Goal: Check status: Check status

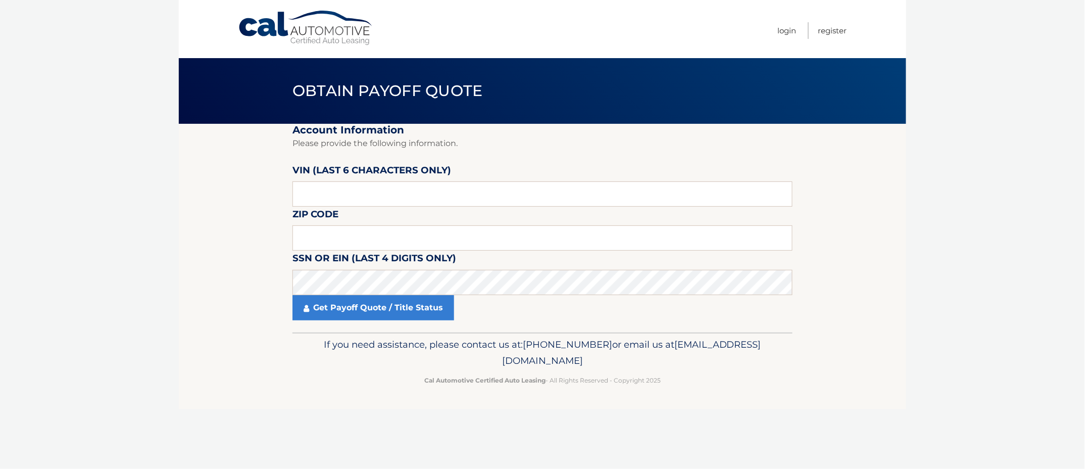
click at [219, 402] on footer "If you need assistance, please contact us at: [PHONE_NUMBER] or email us at [EM…" at bounding box center [543, 370] width 728 height 77
drag, startPoint x: 196, startPoint y: 251, endPoint x: 220, endPoint y: 239, distance: 27.1
click at [201, 248] on section "Account Information Please provide the following information. VIN (last 6 chara…" at bounding box center [543, 228] width 728 height 209
click at [443, 193] on input "text" at bounding box center [543, 193] width 500 height 25
paste input "312345"
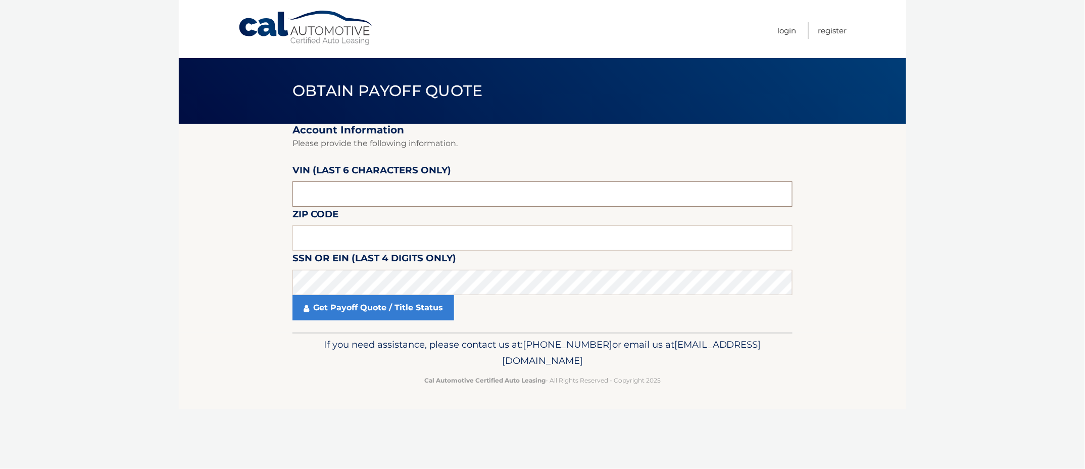
type input "312345"
click at [370, 239] on input "text" at bounding box center [543, 237] width 500 height 25
paste input "33178"
type input "33178"
click button "For Originating Dealer" at bounding box center [0, 0] width 0 height 0
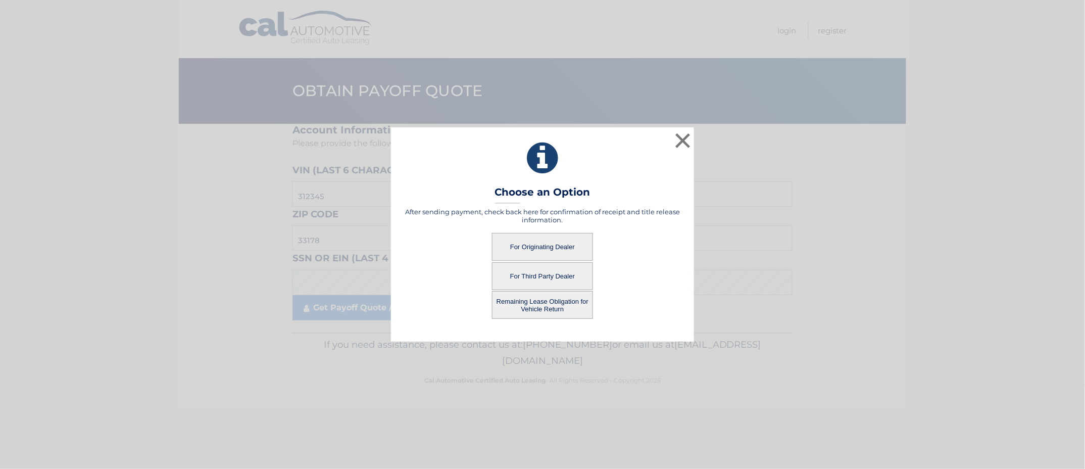
click at [558, 243] on button "For Originating Dealer" at bounding box center [542, 247] width 101 height 28
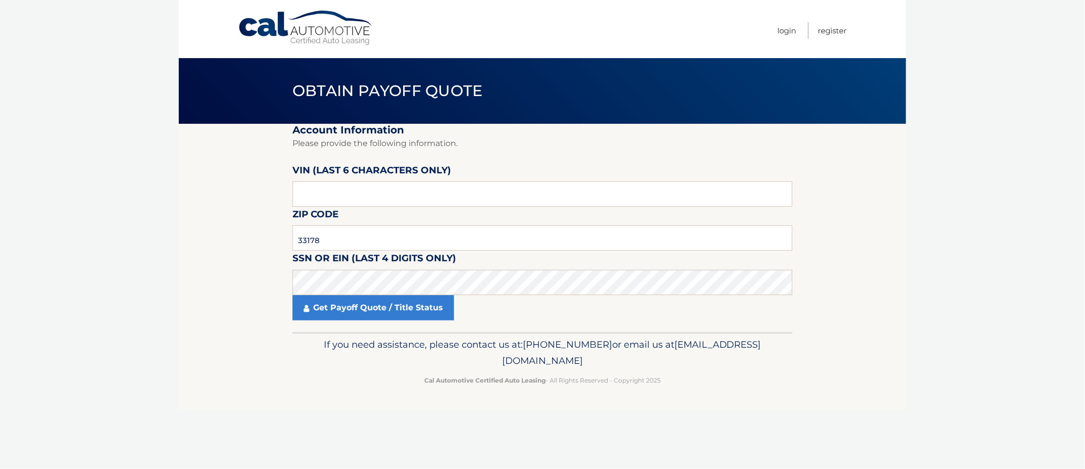
click at [208, 218] on section "Account Information Please provide the following information. [PERSON_NAME] (la…" at bounding box center [543, 228] width 728 height 209
click at [175, 187] on body "Cal Automotive Menu Login Register Obtain Payoff Quote" at bounding box center [542, 234] width 1085 height 469
drag, startPoint x: 363, startPoint y: 187, endPoint x: 156, endPoint y: 182, distance: 207.2
click at [156, 182] on body "Cal Automotive Menu Login Register Obtain Payoff Quote" at bounding box center [542, 234] width 1085 height 469
click at [375, 200] on input "text" at bounding box center [543, 193] width 500 height 25
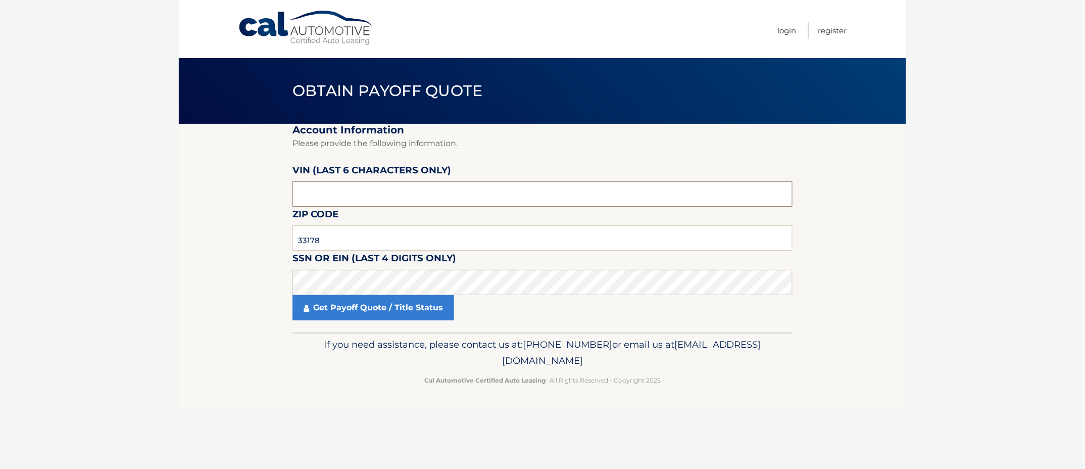
paste input "312345"
type input "312345"
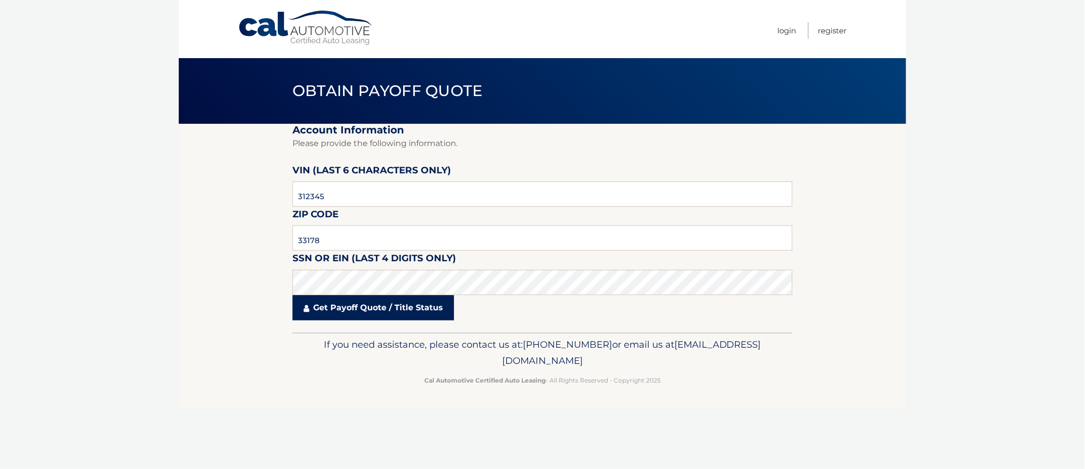
click at [327, 316] on link "Get Payoff Quote / Title Status" at bounding box center [374, 307] width 162 height 25
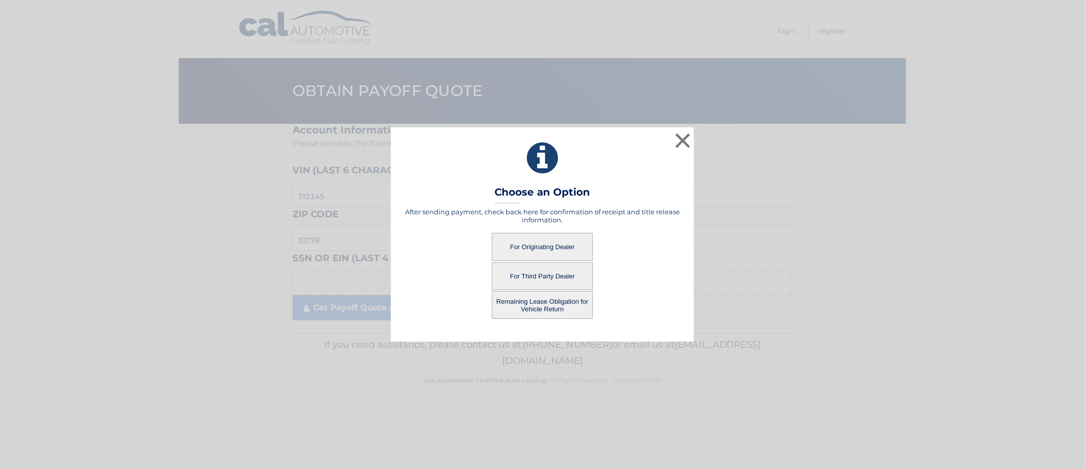
click at [531, 278] on button "For Third Party Dealer" at bounding box center [542, 276] width 101 height 28
click at [553, 276] on button "For Third Party Dealer" at bounding box center [542, 276] width 101 height 28
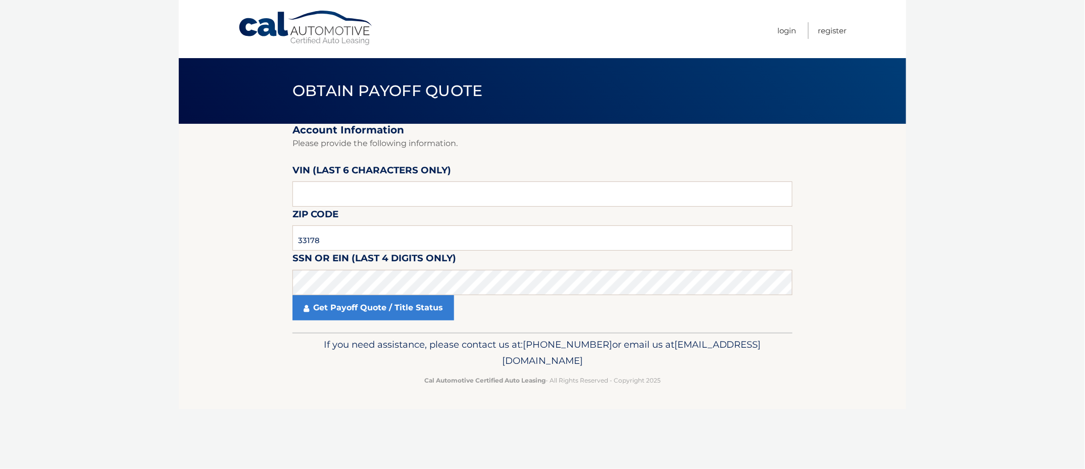
click at [231, 222] on section "Account Information Please provide the following information. VIN (last 6 chara…" at bounding box center [543, 228] width 728 height 209
drag, startPoint x: 353, startPoint y: 196, endPoint x: 165, endPoint y: 163, distance: 190.8
click at [165, 163] on body "Cal Automotive Menu Login Register Obtain Payoff Quote" at bounding box center [542, 234] width 1085 height 469
paste input "312345"
type input "312345"
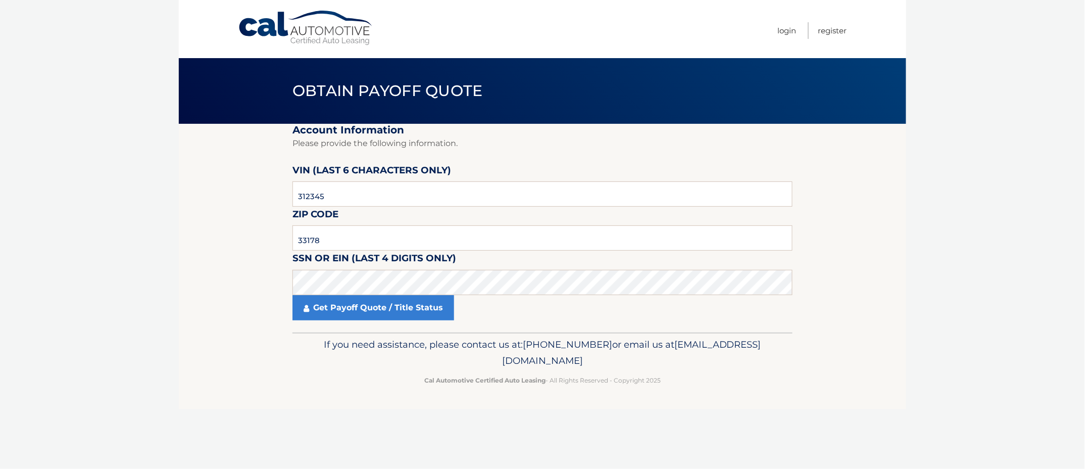
click at [175, 246] on body "Cal Automotive Menu Login Register Obtain Payoff Quote" at bounding box center [542, 234] width 1085 height 469
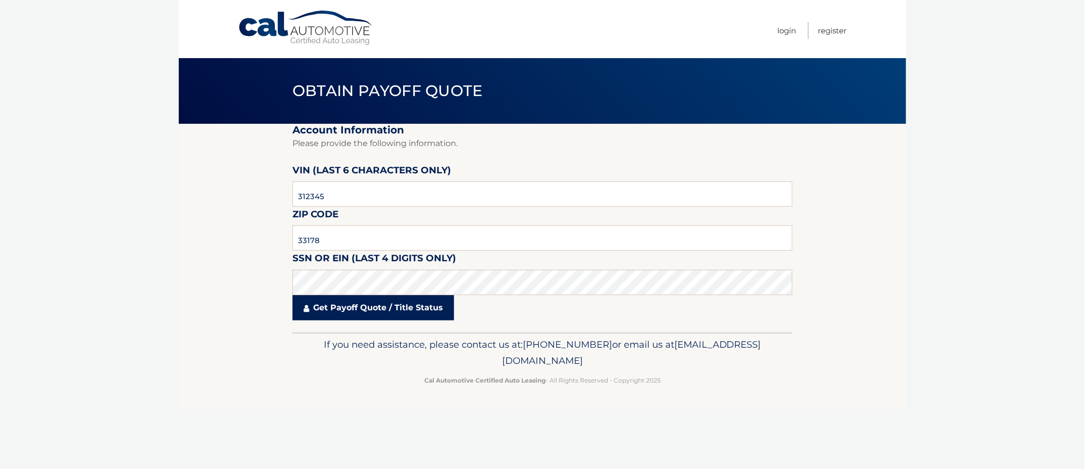
click at [389, 312] on link "Get Payoff Quote / Title Status" at bounding box center [374, 307] width 162 height 25
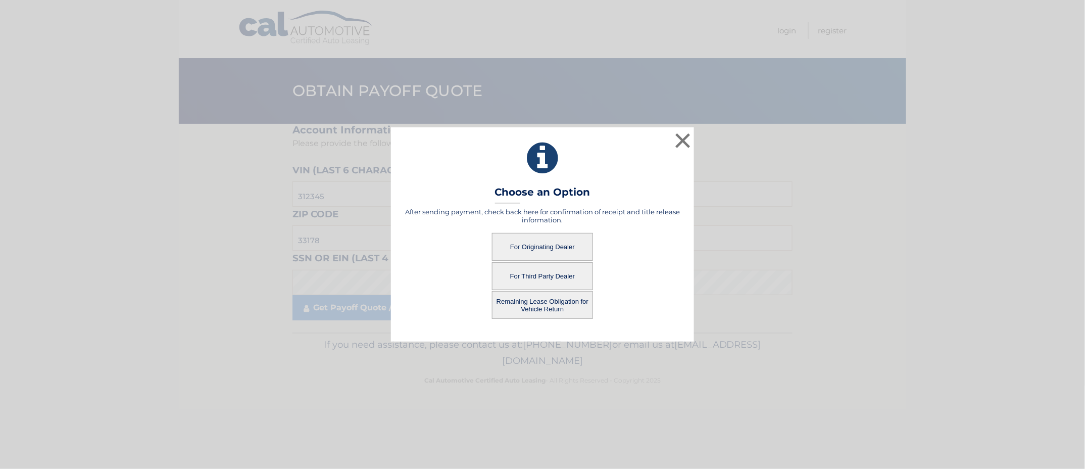
click at [540, 300] on button "Remaining Lease Obligation for Vehicle Return" at bounding box center [542, 305] width 101 height 28
click at [542, 307] on button "Remaining Lease Obligation for Vehicle Return" at bounding box center [542, 305] width 101 height 28
